Goal: Task Accomplishment & Management: Manage account settings

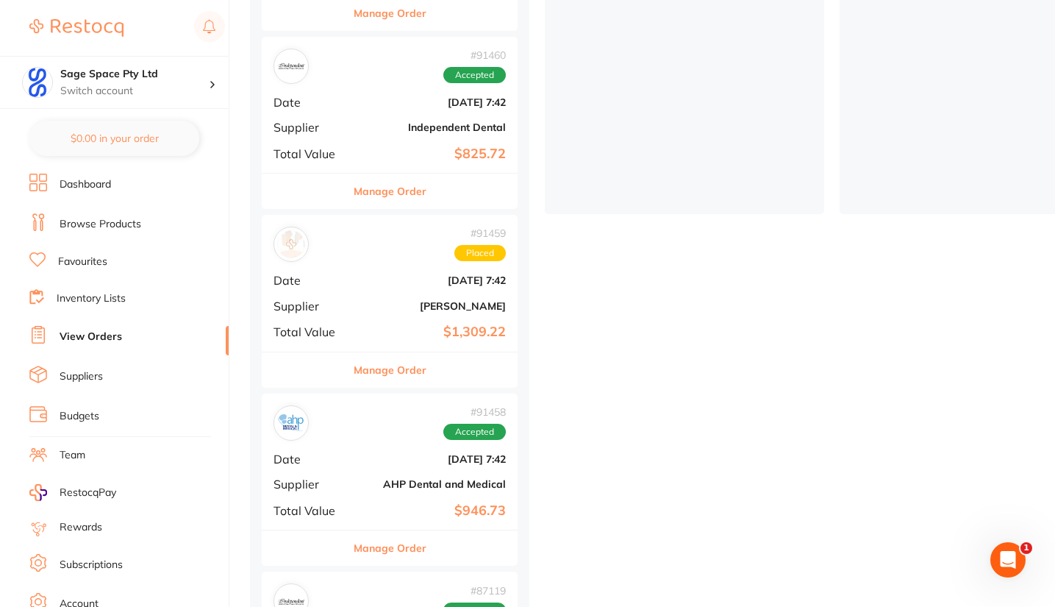
scroll to position [352, 0]
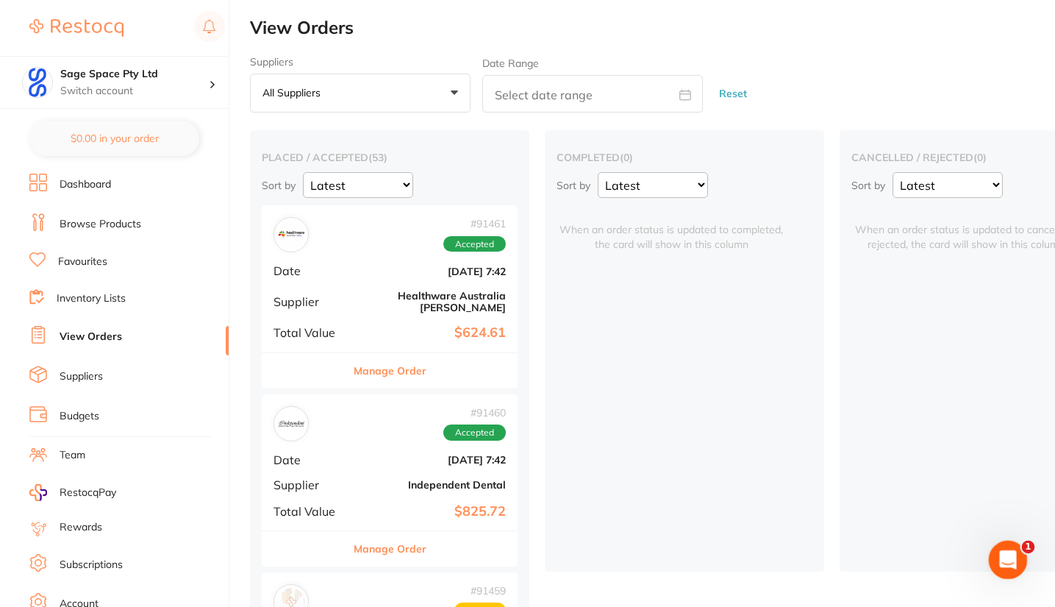
click at [1008, 556] on icon "Open Intercom Messenger" at bounding box center [1006, 558] width 24 height 24
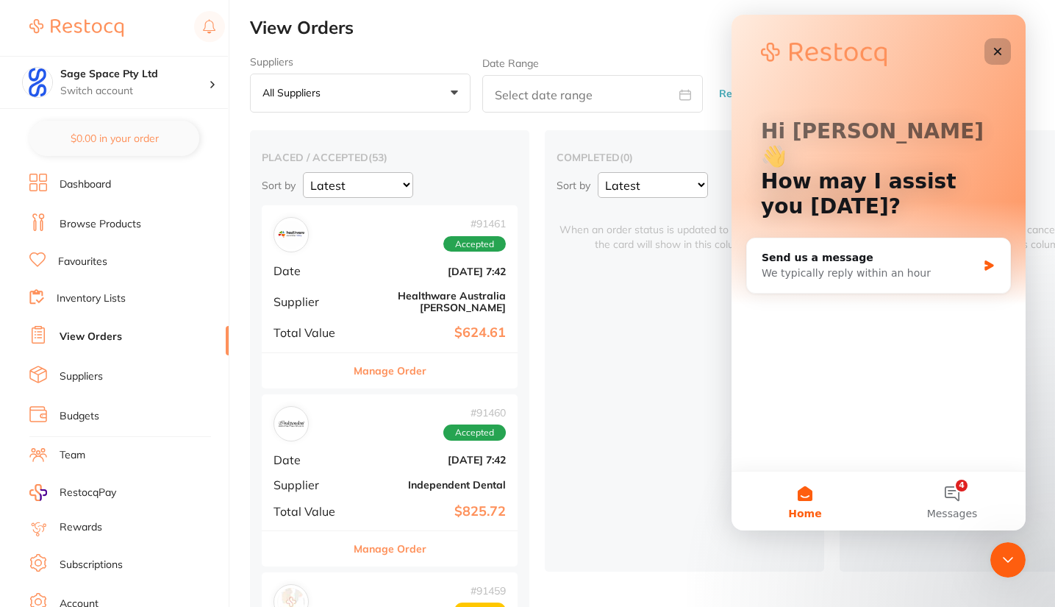
click at [996, 52] on icon "Close" at bounding box center [998, 52] width 8 height 8
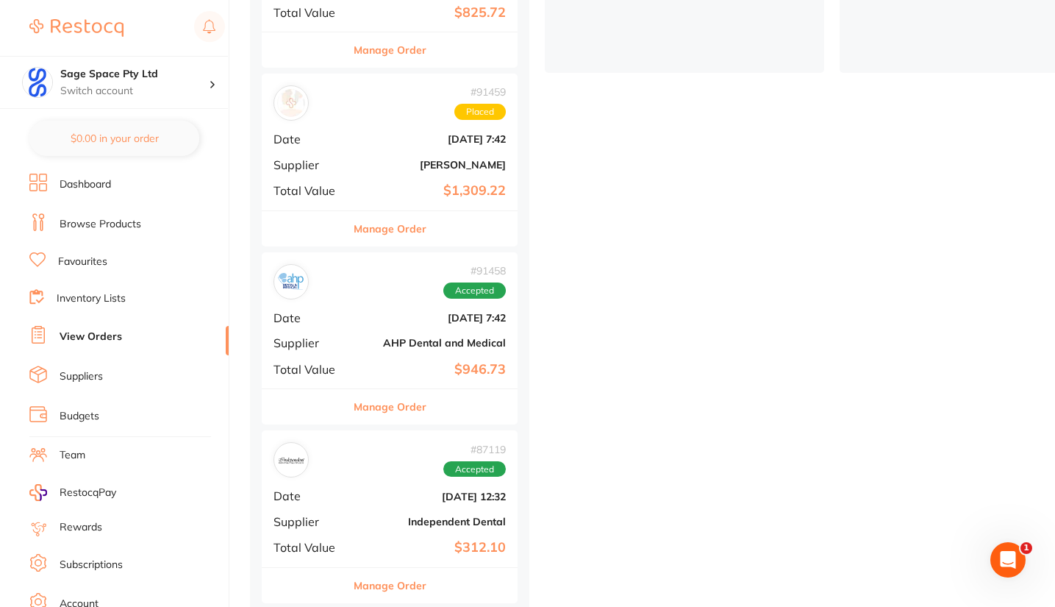
scroll to position [416, 0]
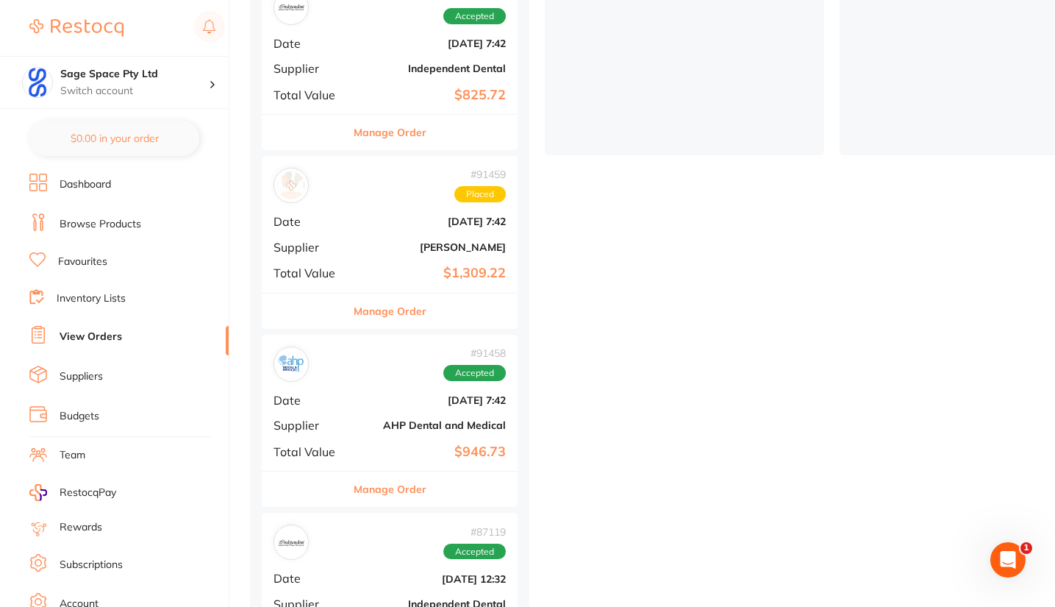
click at [407, 265] on b "$1,309.22" at bounding box center [432, 272] width 147 height 15
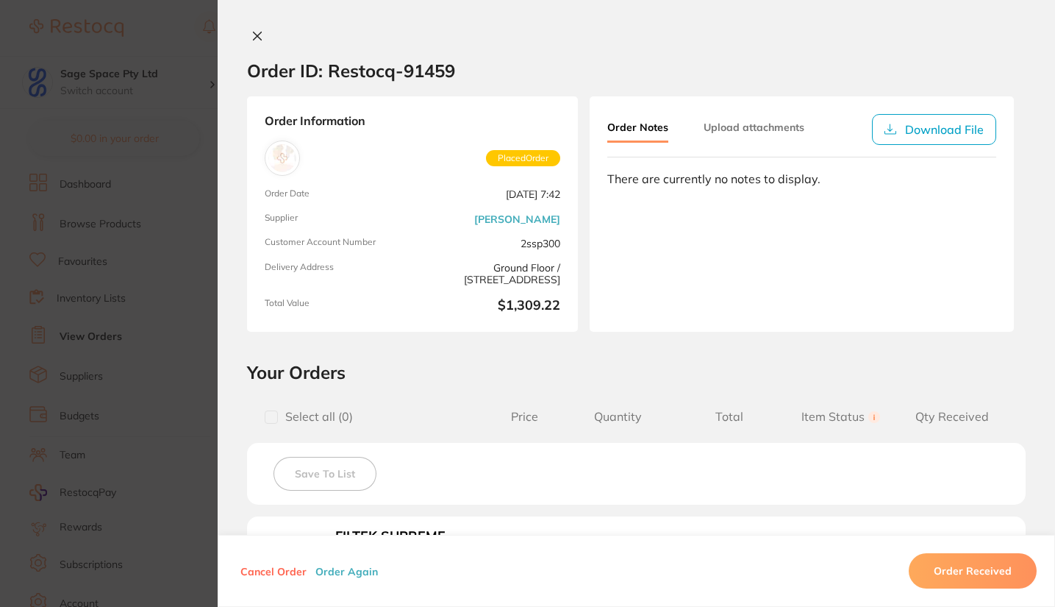
click at [1041, 61] on section "Order ID: Restocq- 91459" at bounding box center [637, 70] width 838 height 51
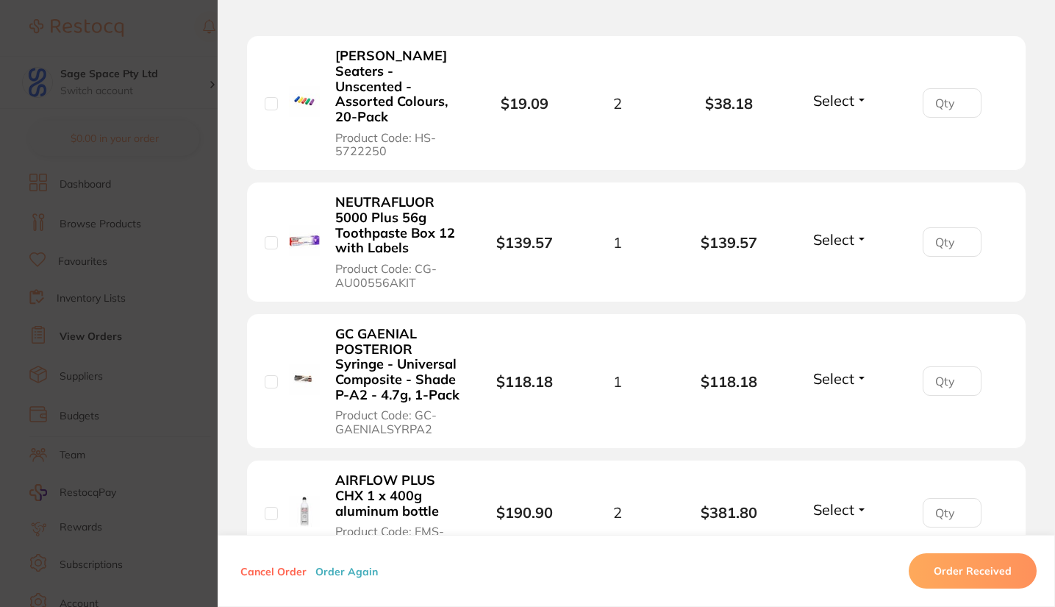
scroll to position [1124, 0]
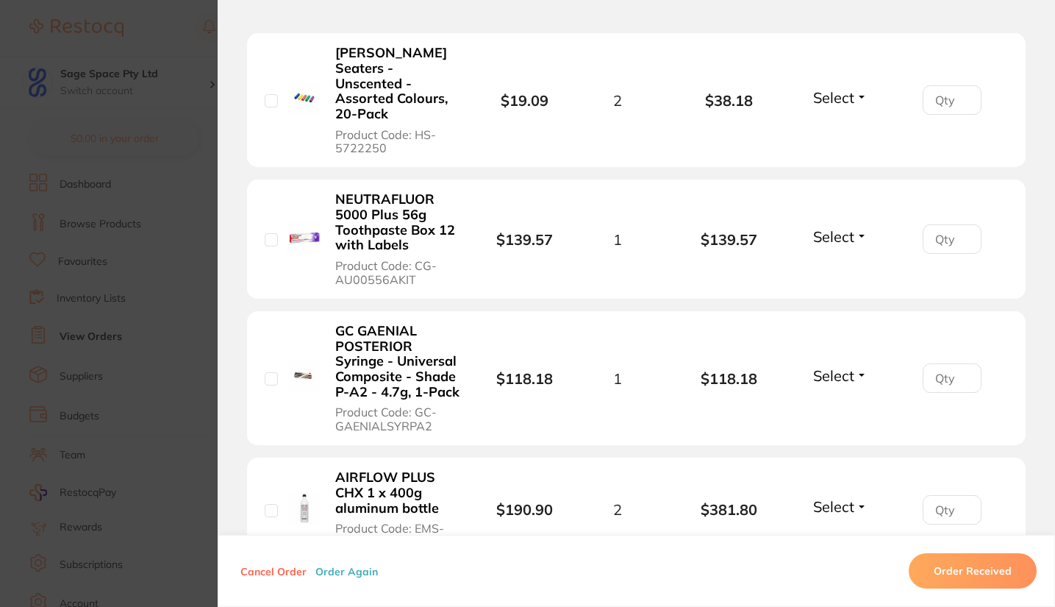
click at [202, 73] on section "Order ID: Restocq- 91459 Order Information Placed Order Order Date [DATE] 7:42 …" at bounding box center [527, 303] width 1055 height 607
